Goal: Task Accomplishment & Management: Complete application form

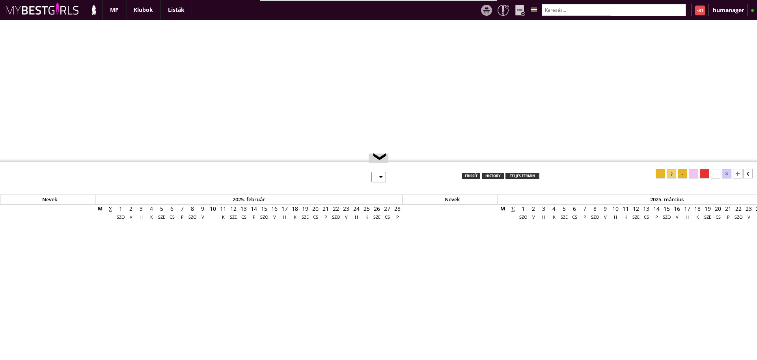
select select "0"
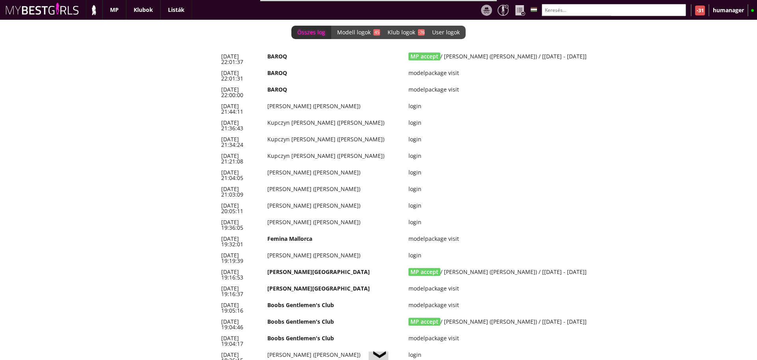
scroll to position [0, 3270]
drag, startPoint x: 588, startPoint y: 57, endPoint x: 221, endPoint y: 57, distance: 367.4
click at [221, 57] on tr "2025-10-13 22:01:37 BAROQ MP accept / Deagostini Jaqueline (Jackie) / [2025-10-…" at bounding box center [431, 59] width 426 height 17
copy tr "2025-10-13 22:01:37 BAROQ MP accept / Deagostini Jaqueline (Jackie) / [2025-10-…"
click at [165, 127] on div "Összes log Modell logok 45 Klub logok -76 User logok 0 2025-10-13 22:01:37 BARO…" at bounding box center [378, 190] width 757 height 340
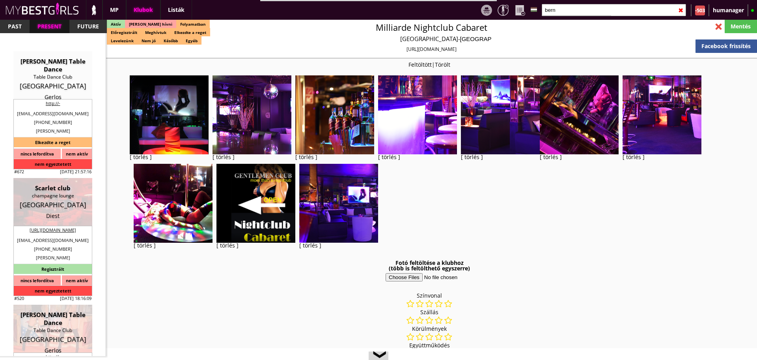
select select "reg"
select select "months"
select select "0"
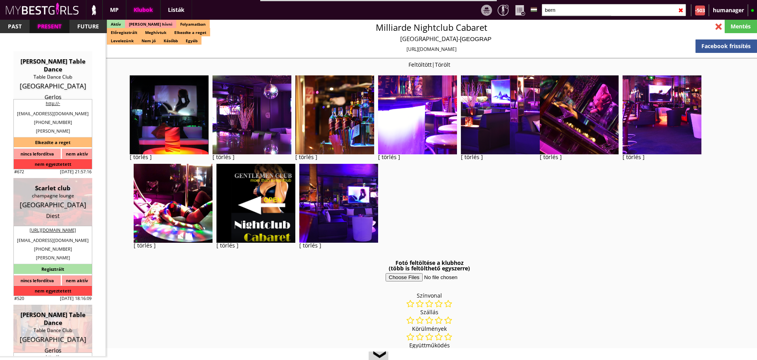
select select "room"
select select "last day"
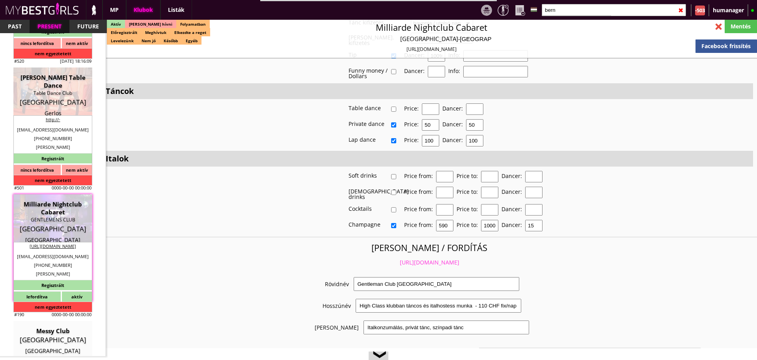
click at [558, 11] on input "bern" at bounding box center [614, 10] width 144 height 12
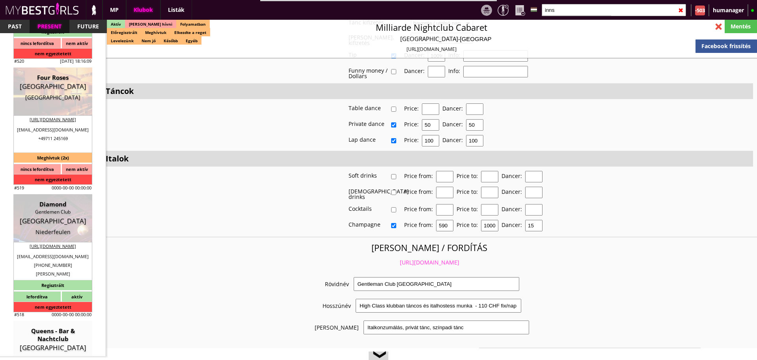
scroll to position [582, 0]
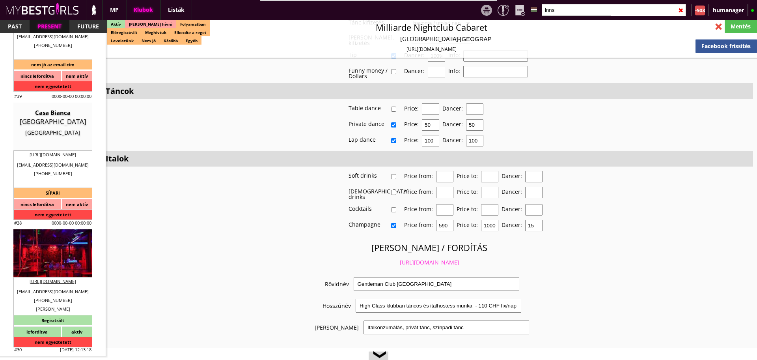
type input "inns"
click at [55, 250] on div "Table Dance Striptease" at bounding box center [52, 247] width 67 height 8
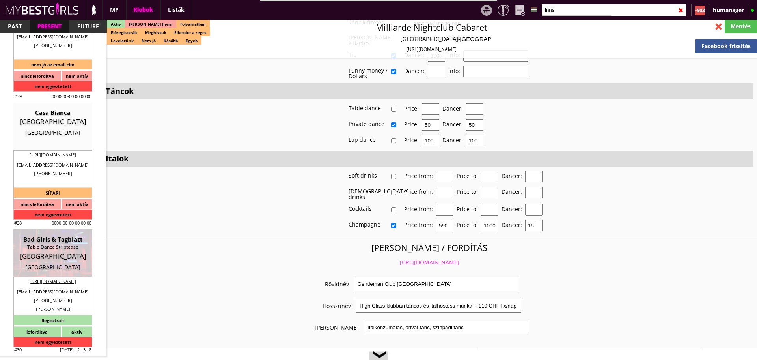
type input "[GEOGRAPHIC_DATA]"
checkbox input "false"
type textarea "Lore ipsu: Dolorsit Amet cons: Adipisci Eli. 20, 9591 Seddoeius, Temporin Utlab…"
type input "15.00"
type input "EUR"
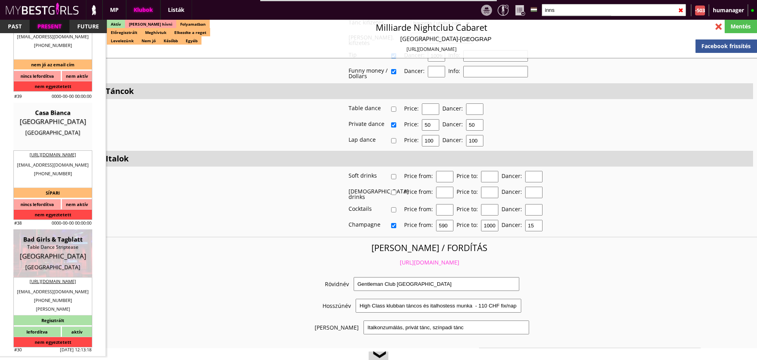
type input "Bad Girls & Tagblatt"
type input "Table Dance Striptease"
type input "6020"
type input "[STREET_ADDRESS]"
type input "43"
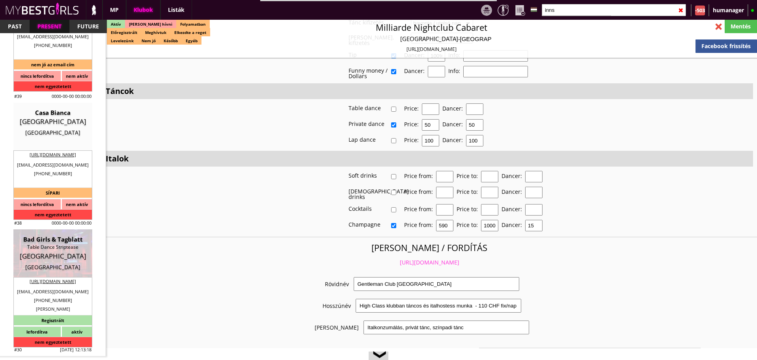
type input "69917077580"
type input "[EMAIL_ADDRESS][DOMAIN_NAME]"
type input "[URL][DOMAIN_NAME]"
type textarea "[PERSON_NAME] [PERSON_NAME] ATU65940039 [STREET_ADDRESS]"
type input "[PERSON_NAME] [PERSON_NAME]"
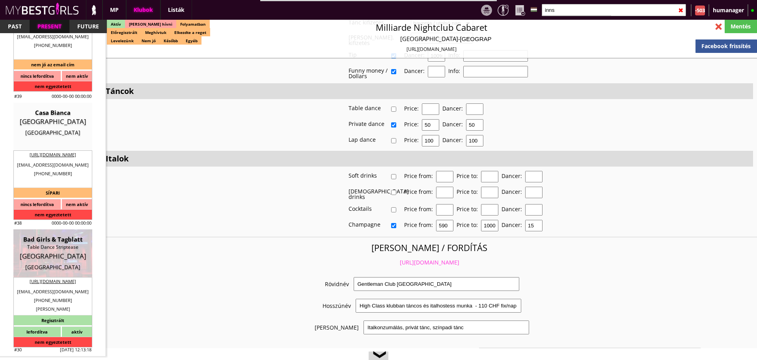
type input "ATU65940039"
type input "6020"
type input "[GEOGRAPHIC_DATA]"
type input "[STREET_ADDRESS]"
type input "[PERSON_NAME]"
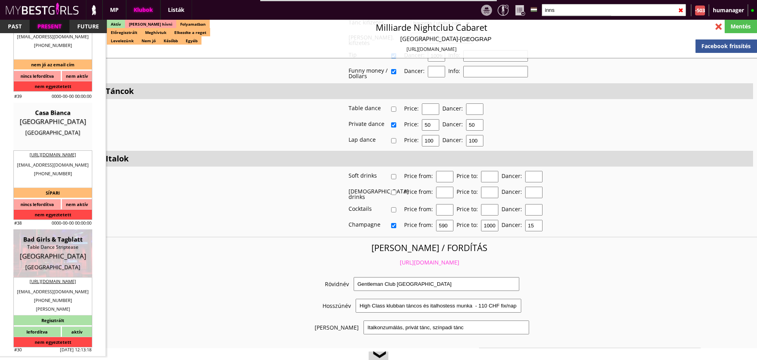
type input "[PERSON_NAME]"
type input "43"
type input "69917077580"
type input "[EMAIL_ADDRESS][DOMAIN_NAME]"
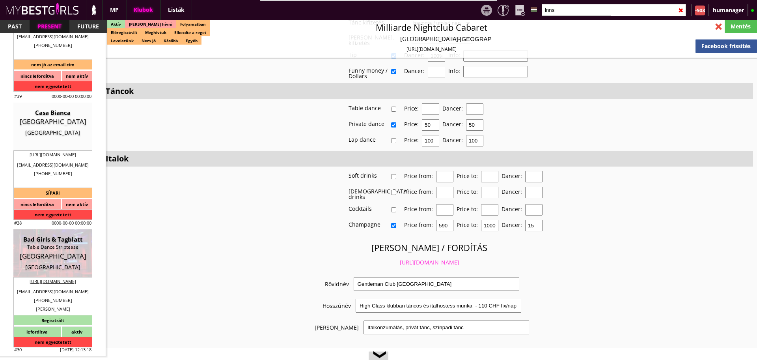
type input "5"
type input "2"
select select "weeks"
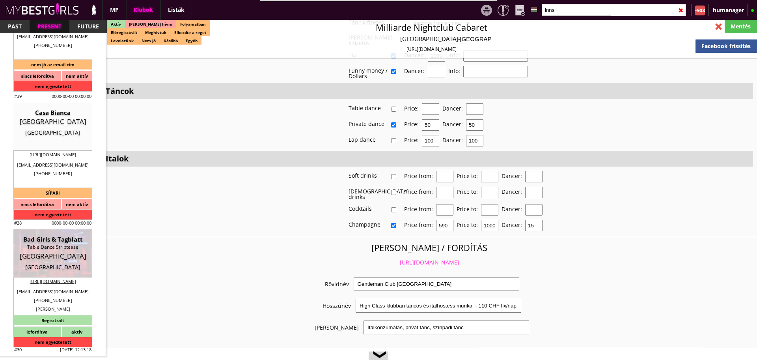
select select "flat"
type input "0.00"
type input "3-4"
checkbox input "true"
checkbox input "false"
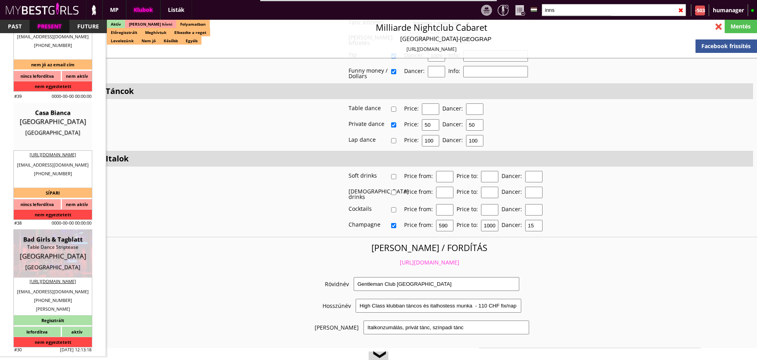
checkbox input "true"
checkbox input "false"
checkbox input "true"
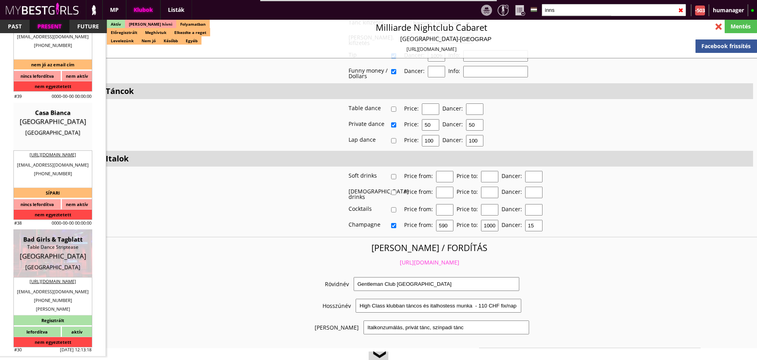
checkbox input "true"
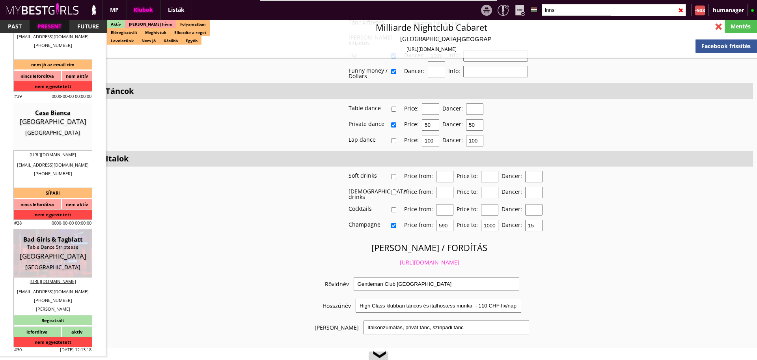
type input "6"
checkbox input "true"
type input "6"
type input "2"
type input "400"
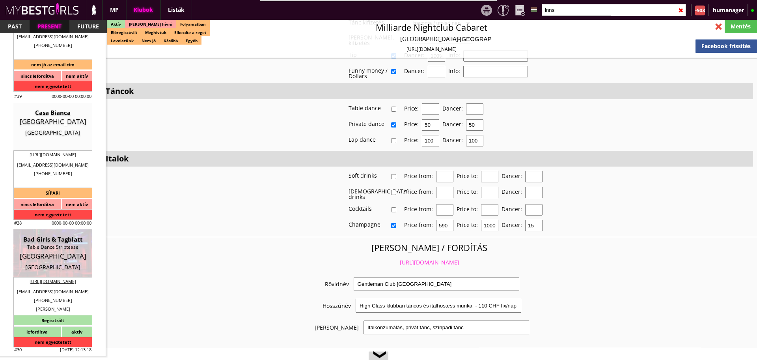
type input "30.00"
type input "0.00"
select select "daily"
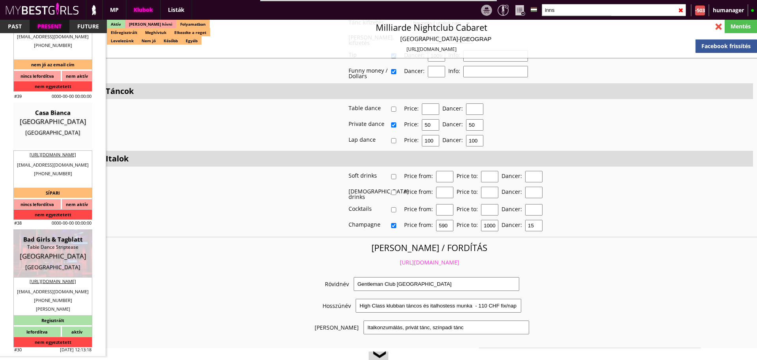
checkbox input "true"
type input "100%"
type input "2 Euro: 1 báré 1 a táncosé"
checkbox input "true"
type input "50%"
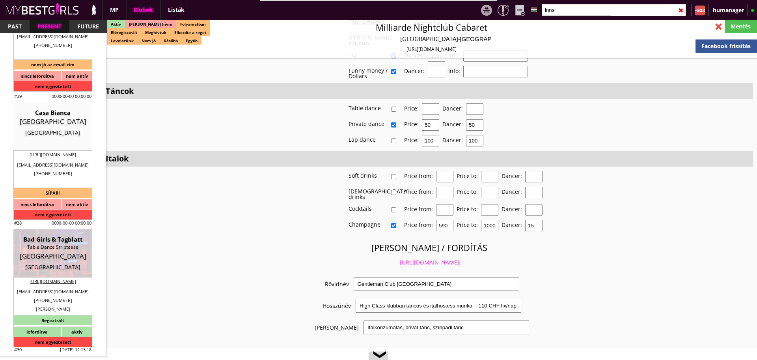
checkbox input "true"
type input "50"
checkbox input "false"
checkbox input "true"
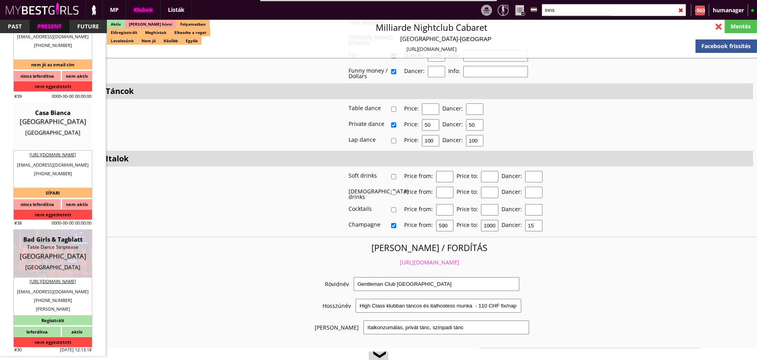
type input "20"
type input "620"
type input "17"
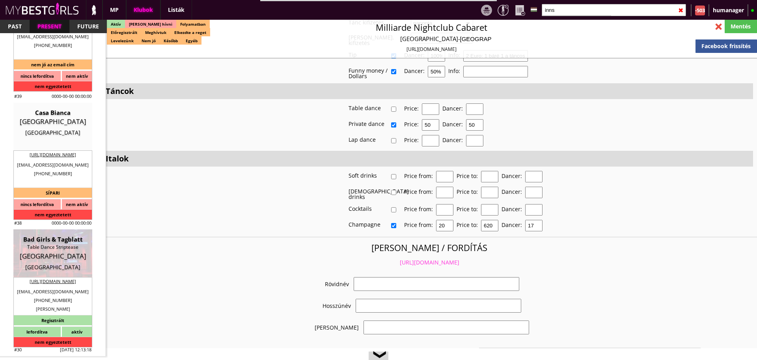
select select "[EMAIL_ADDRESS][DOMAIN_NAME]"
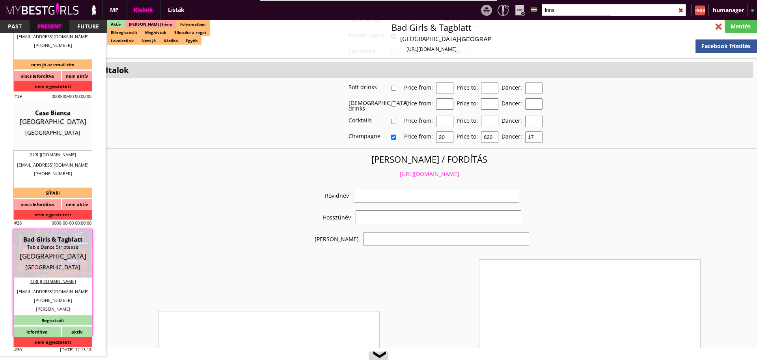
checkbox input "true"
type input "Táncosmunka [GEOGRAPHIC_DATA]"
type input "Táncosmunka [GEOGRAPHIC_DATA] - első 2 tánc 100%-ban a Tiéd - 100 EUR"
type input "Stage dance, private dance, italkonzumálás"
type textarea "Loremi dolorsitam: Consect: Adipisc Elit sedd: Eiusm Tempo Incididunt Utlabo: E…"
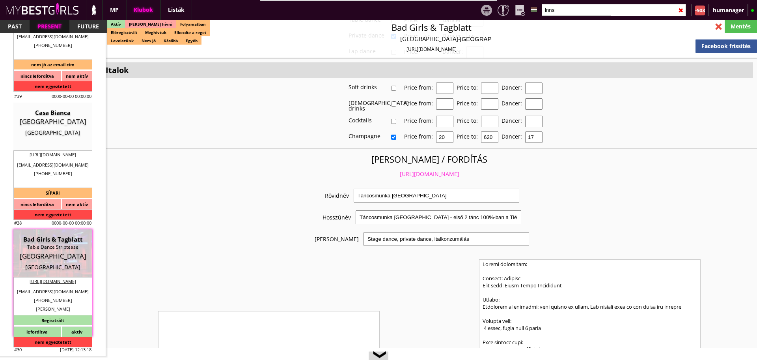
scroll to position [1406, 0]
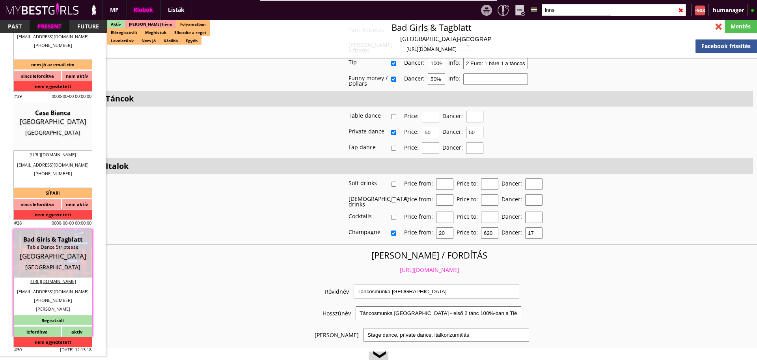
click at [413, 266] on link "[URL][DOMAIN_NAME]" at bounding box center [430, 269] width 60 height 7
click at [565, 14] on input "inns" at bounding box center [614, 10] width 144 height 12
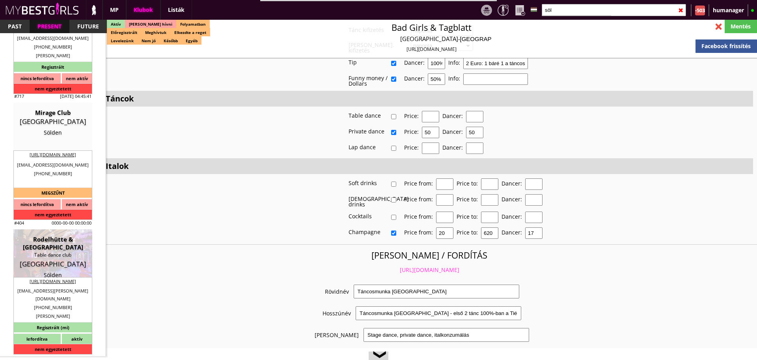
scroll to position [75, 0]
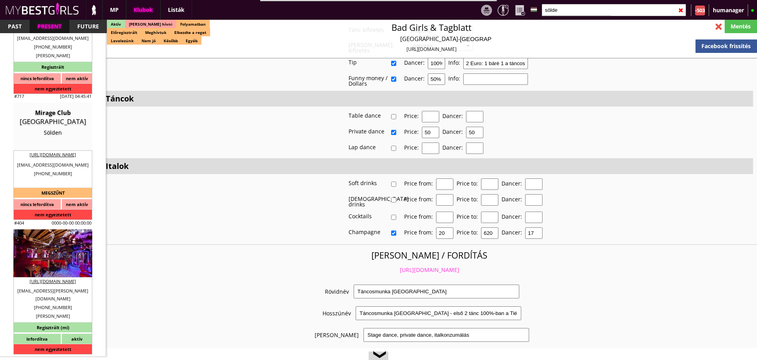
type input "sölde"
click at [50, 253] on div "Table dance club" at bounding box center [52, 255] width 67 height 8
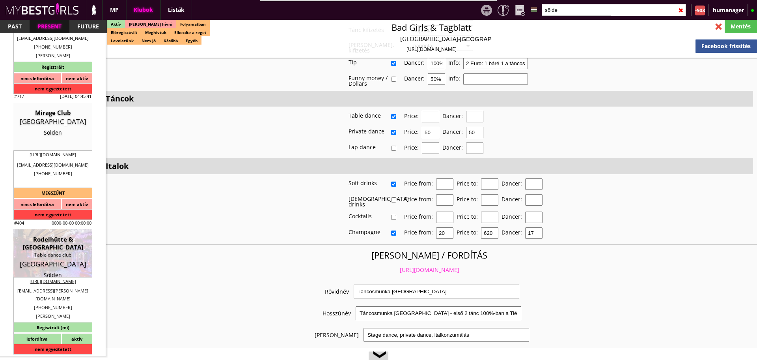
type input "Sölden"
checkbox input "false"
type textarea "6802. LORE - 2323 IPSU DOLORS: AMET: Con adi el. Sedd eiusmod te incididun ut l…"
type input "15.00"
type input "EUR"
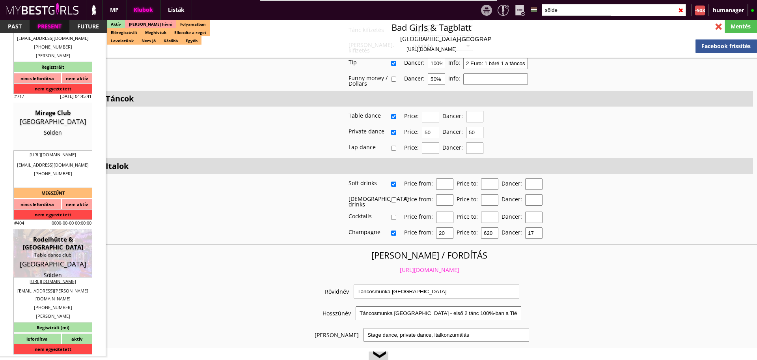
type input "Rodelhütte & [GEOGRAPHIC_DATA]"
type input "Table dance club"
type input "6450"
type input "1 and 158 Dorfstraße"
type input "[EMAIL_ADDRESS][PERSON_NAME][DOMAIN_NAME]"
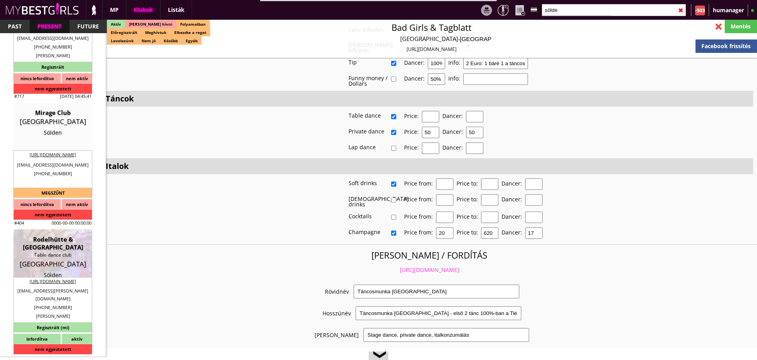
type input "[URL][DOMAIN_NAME]"
type textarea "[PERSON_NAME] [MEDICAL_DATA] GmbH ATU66055378 [STREET_ADDRESS]"
type input "Brugger [MEDICAL_DATA] GmbH"
type input "ATU66055378"
type input "6450"
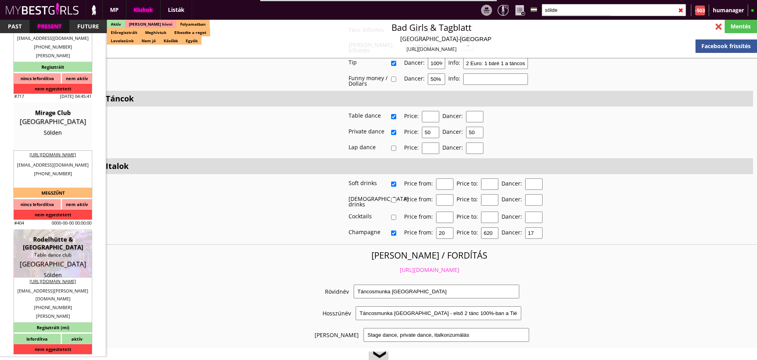
type input "Sölden"
type input "[STREET_ADDRESS]"
type input "[PERSON_NAME]"
type input "Brugger"
type input "43"
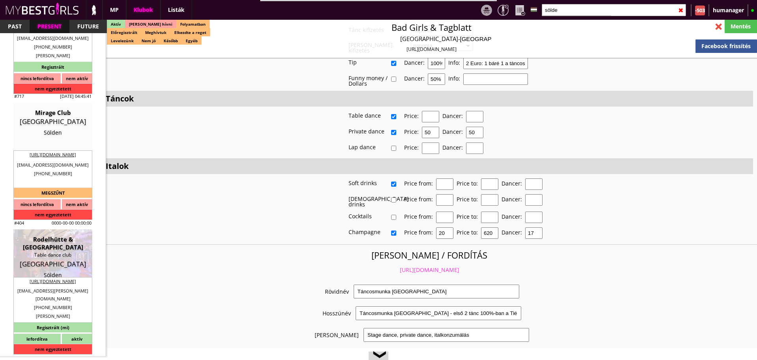
type input "664 1614087"
type input "[EMAIL_ADDRESS][PERSON_NAME][DOMAIN_NAME]"
type input "[PERSON_NAME]"
type input "43"
type input "664 1135505"
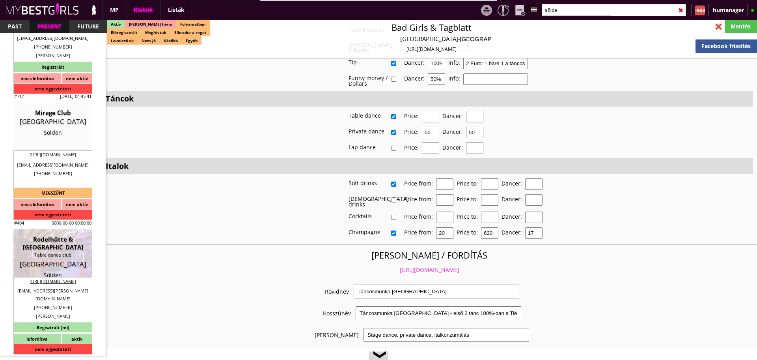
type input "[EMAIL_ADDRESS][PERSON_NAME][DOMAIN_NAME]"
type textarea "Lore ipsumdolor: Sitam con adipis elits do eiusmodtempo inci u laboreetdolo. Ma…"
type input "10"
type input "5"
type input "2-3-4"
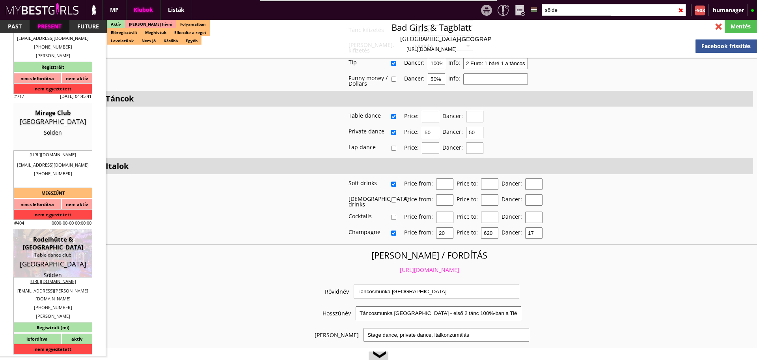
type input "2"
select select "apartmant"
select select "0"
type input "15.00"
type input "2 -3"
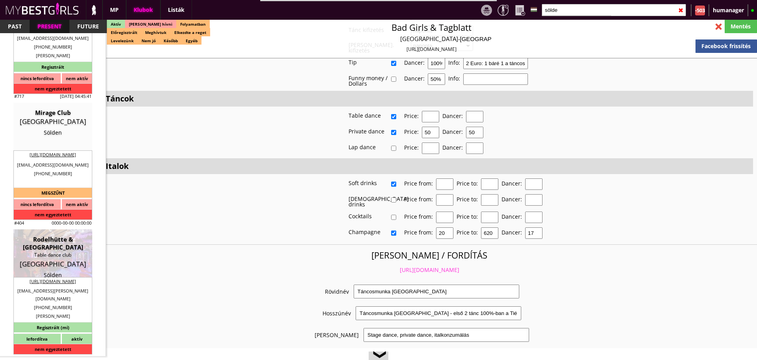
checkbox input "true"
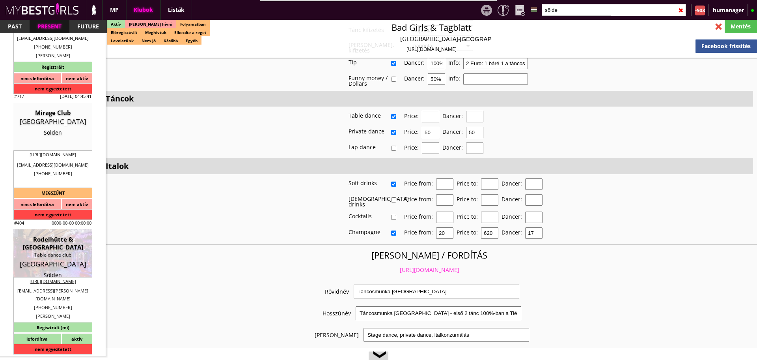
checkbox input "true"
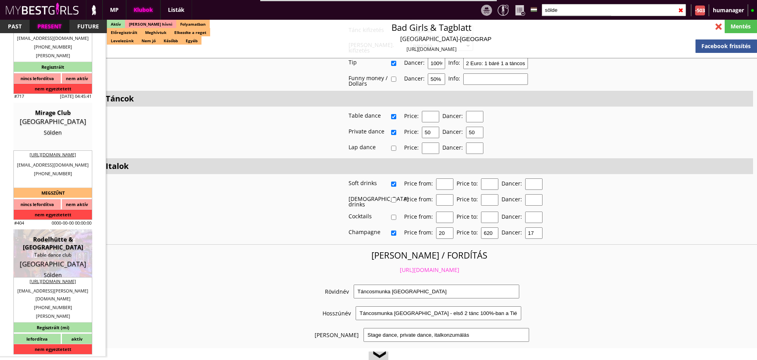
checkbox input "true"
type input "6"
checkbox input "true"
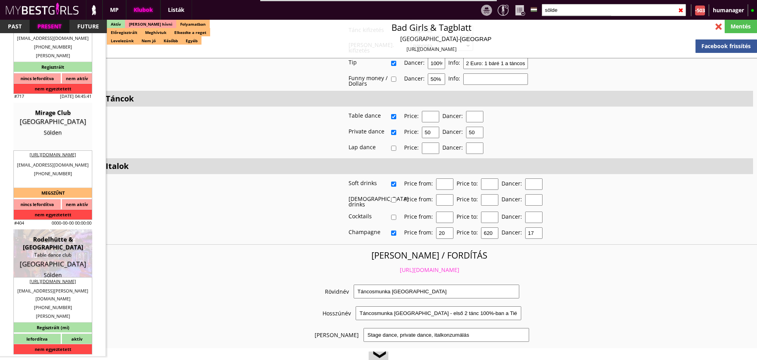
checkbox input "true"
type input "2"
type input "1"
type input "500"
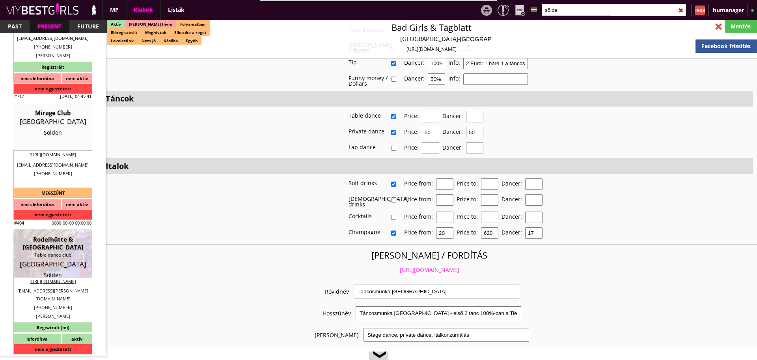
type input "0.00"
checkbox input "true"
type input "100%"
checkbox input "false"
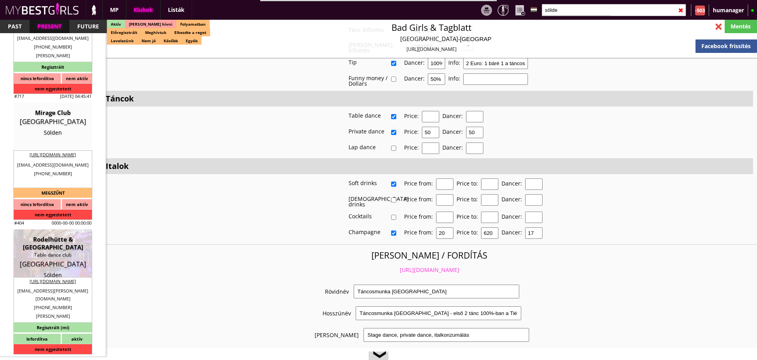
checkbox input "true"
type input "40"
type input "20"
checkbox input "true"
type input "60"
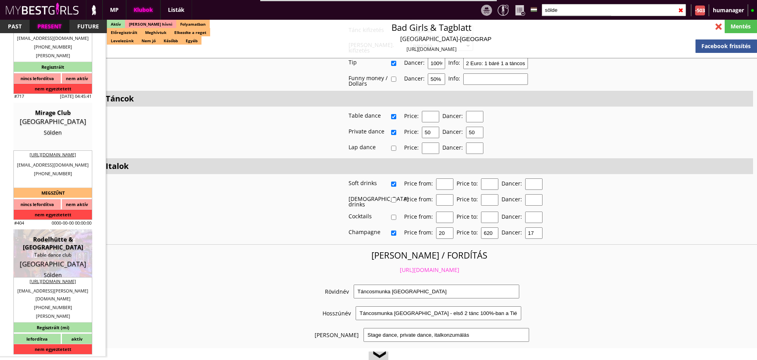
type input "30"
checkbox input "true"
type input "10"
type input "15"
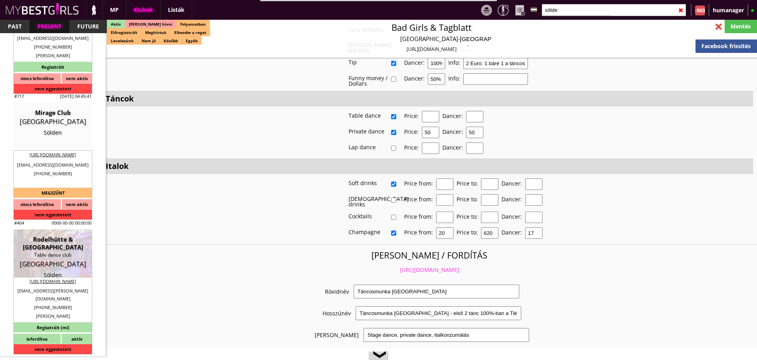
checkbox input "true"
type input "250"
type input "1500"
type input "15"
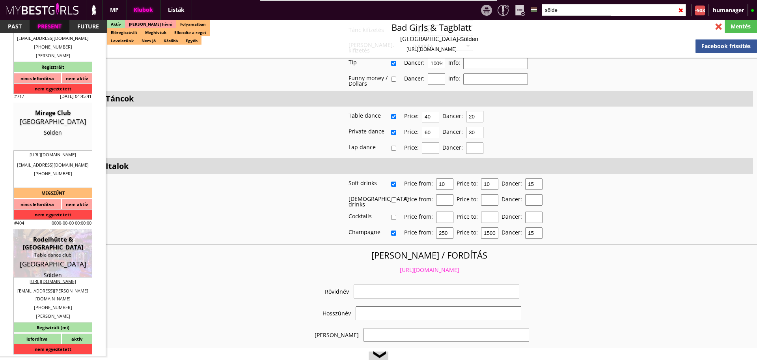
select select "[EMAIL_ADDRESS][PERSON_NAME][DOMAIN_NAME]"
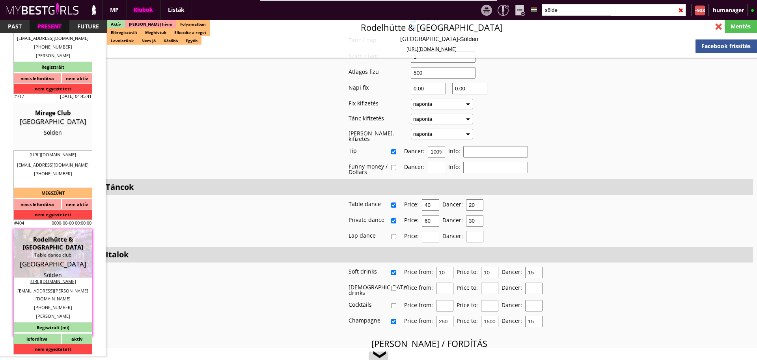
checkbox input "true"
type input "Táncosmunka a [PERSON_NAME] Alpokban"
type input "Top Táncosmunka Gleccser Síparadicsomban"
type input "Stage dance, table dance, private dance, italkonzumálás"
type textarea "Lorem ipsu do Sitame con adi el Seddoei temporin utl Etdol Magnaal en adm Ven Q…"
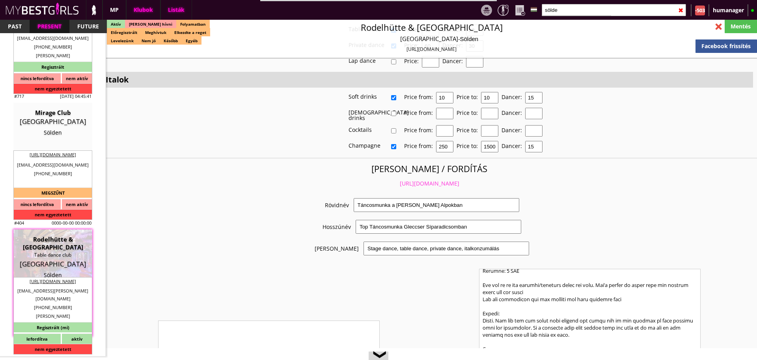
scroll to position [1519, 0]
